Goal: Transaction & Acquisition: Purchase product/service

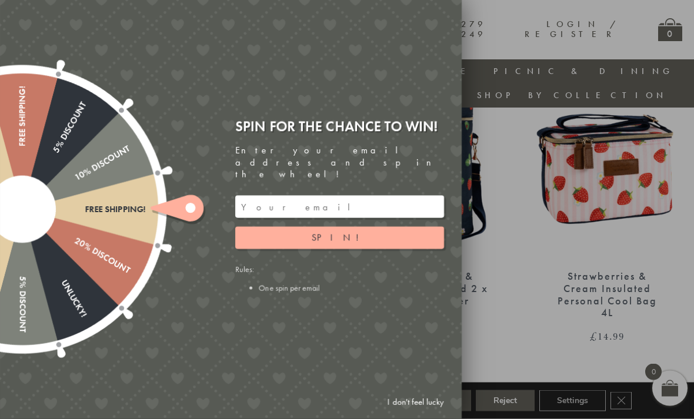
scroll to position [95, 8]
click at [509, 288] on div at bounding box center [347, 209] width 694 height 419
click at [507, 275] on div at bounding box center [347, 209] width 694 height 419
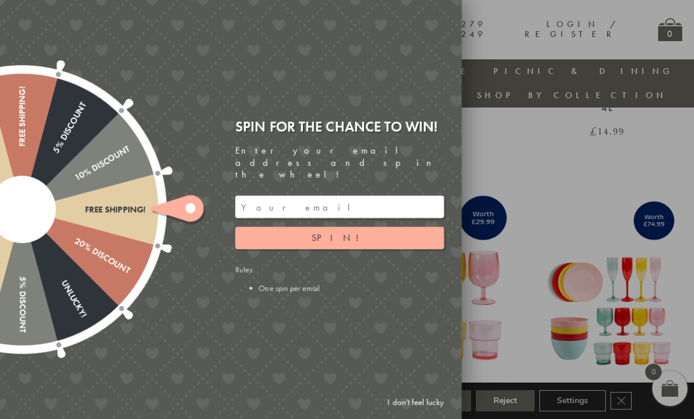
scroll to position [312, 8]
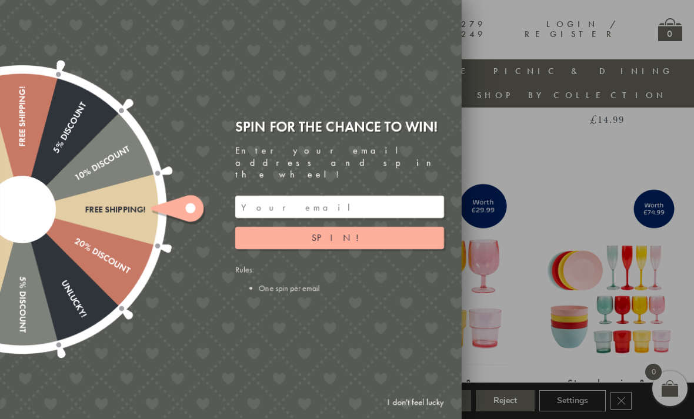
click at [407, 248] on button "Spin!" at bounding box center [339, 238] width 209 height 22
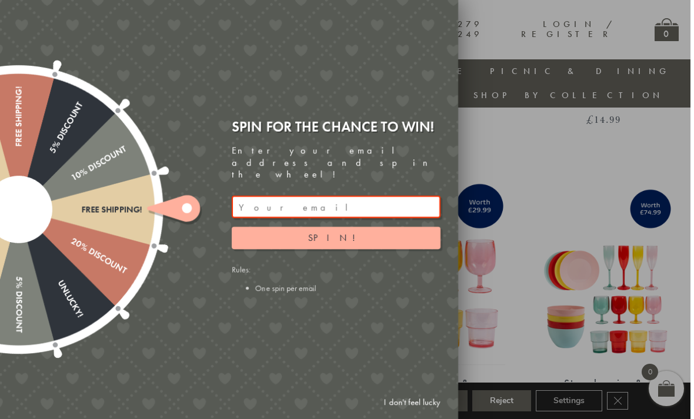
scroll to position [312, 0]
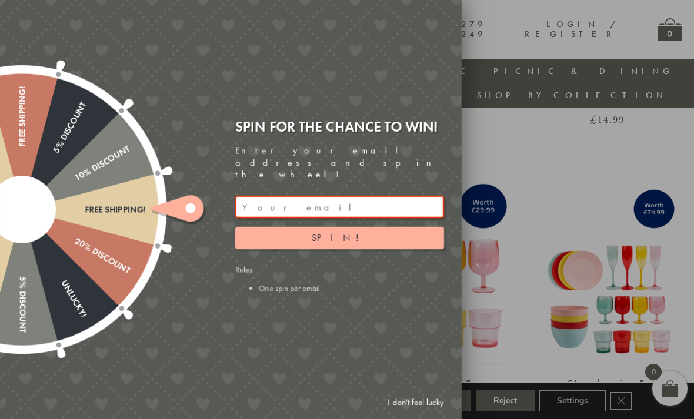
click at [546, 123] on div at bounding box center [347, 209] width 694 height 419
click at [570, 123] on div at bounding box center [347, 209] width 694 height 419
click at [568, 126] on div at bounding box center [347, 209] width 694 height 419
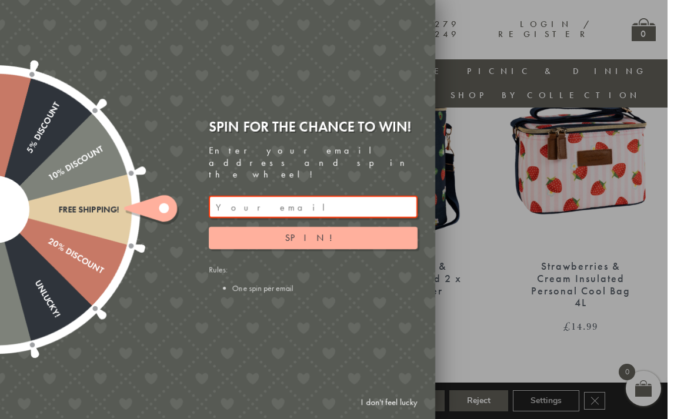
scroll to position [0, 8]
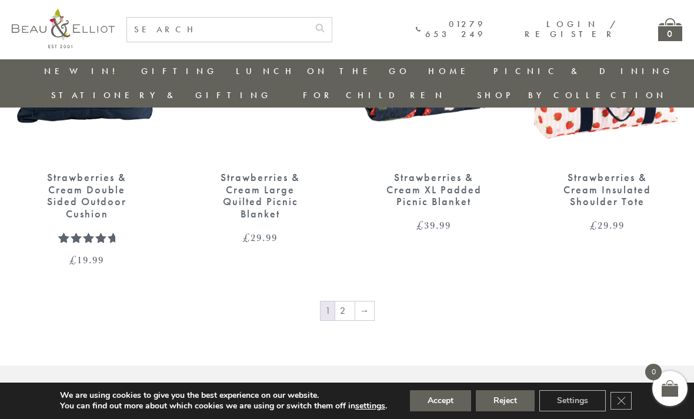
scroll to position [1509, 0]
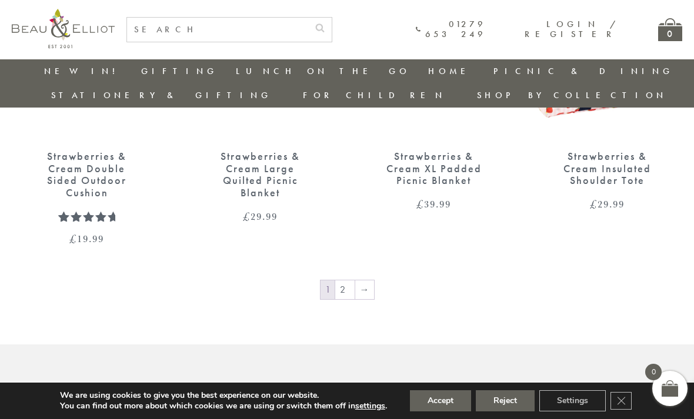
click at [367, 280] on link "→" at bounding box center [364, 289] width 19 height 19
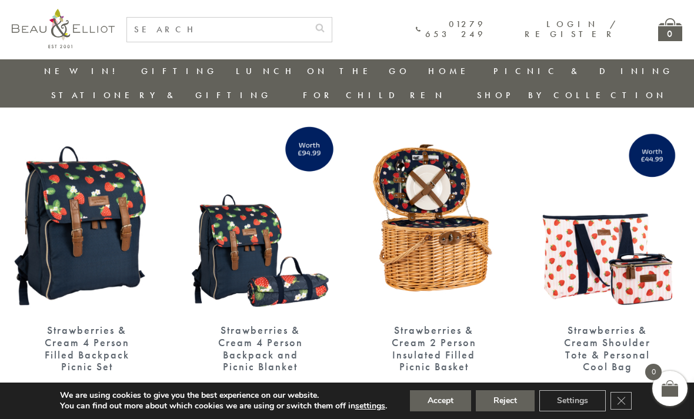
scroll to position [32, 0]
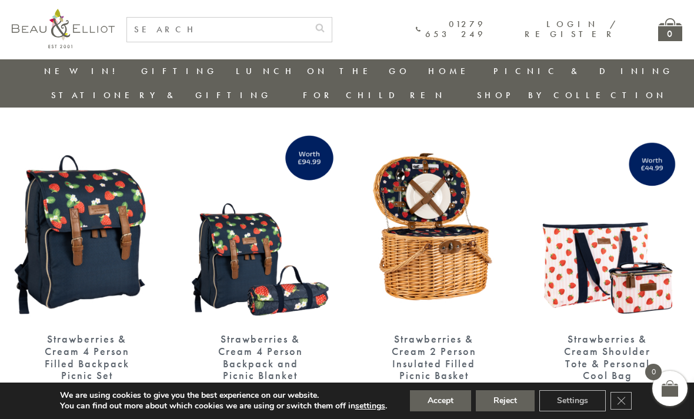
click at [117, 196] on img at bounding box center [87, 224] width 150 height 193
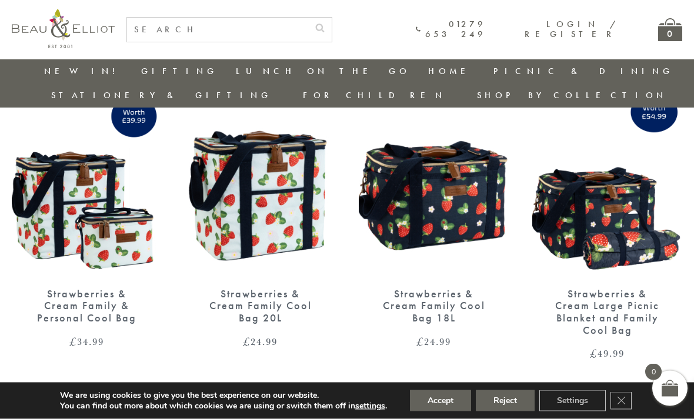
scroll to position [402, 0]
click at [453, 191] on img at bounding box center [434, 178] width 150 height 193
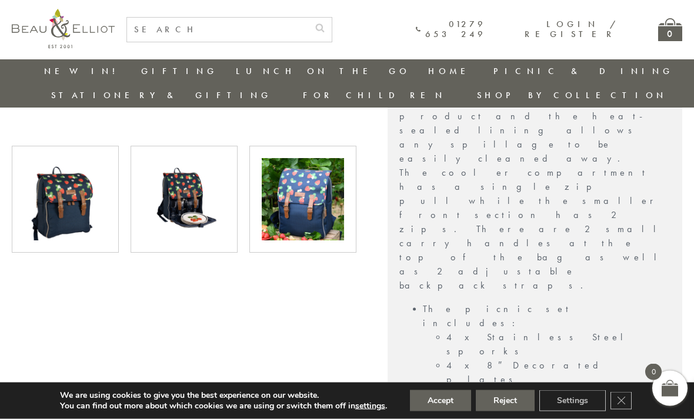
scroll to position [533, 0]
click at [199, 178] on img at bounding box center [184, 199] width 82 height 82
click at [195, 172] on img at bounding box center [184, 199] width 82 height 82
click at [86, 178] on img at bounding box center [65, 199] width 82 height 82
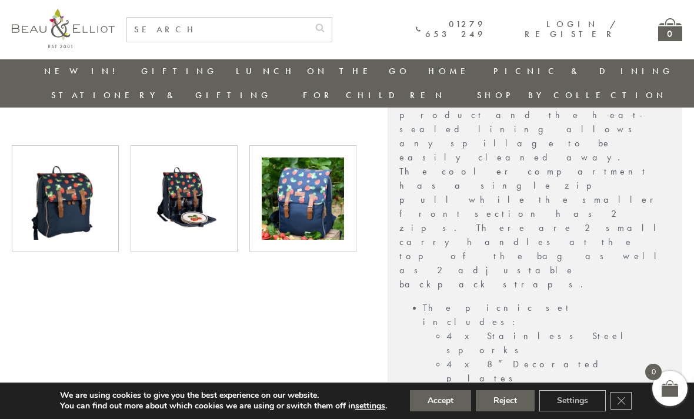
click at [189, 179] on img at bounding box center [184, 199] width 82 height 82
click at [313, 166] on img at bounding box center [303, 199] width 82 height 82
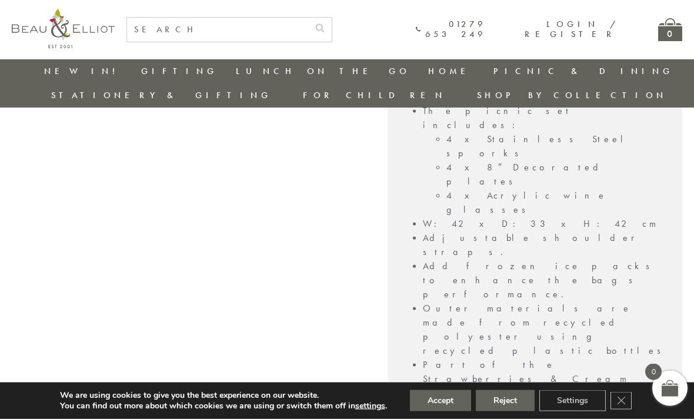
scroll to position [731, 0]
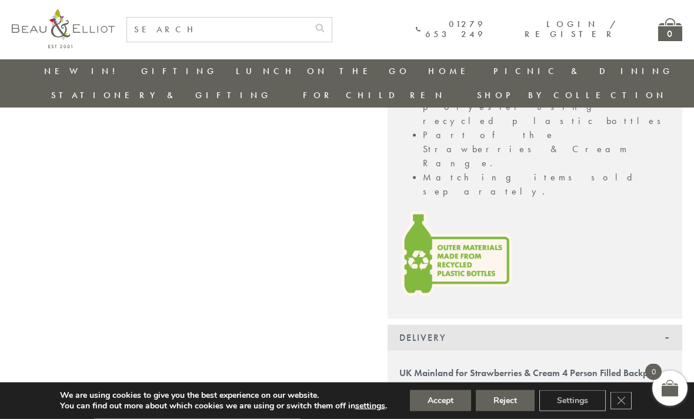
scroll to position [961, 2]
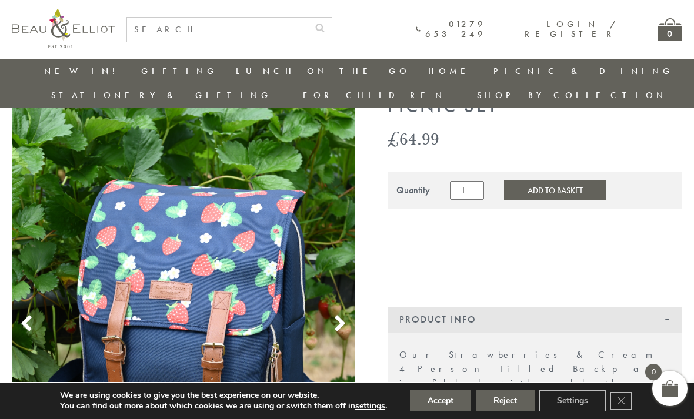
scroll to position [0, 2]
